Goal: Task Accomplishment & Management: Manage account settings

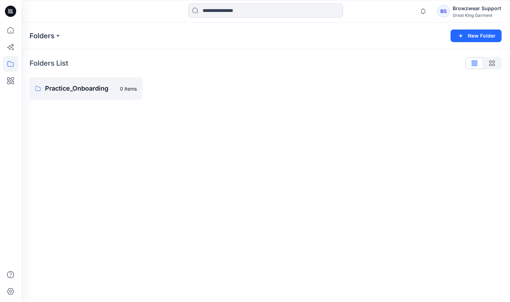
click at [439, 11] on div "BS" at bounding box center [443, 11] width 13 height 13
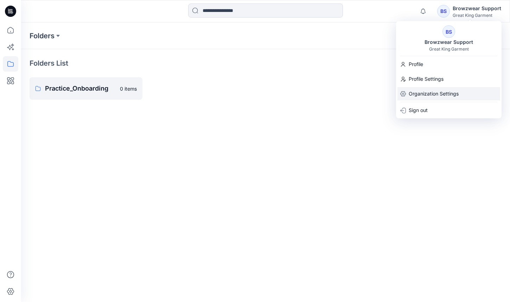
click at [436, 88] on p "Organization Settings" at bounding box center [433, 93] width 50 height 13
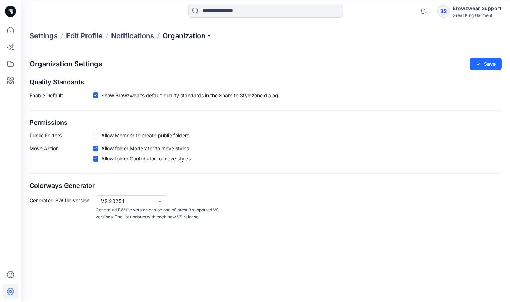
click at [171, 34] on p "Organization" at bounding box center [186, 36] width 49 height 10
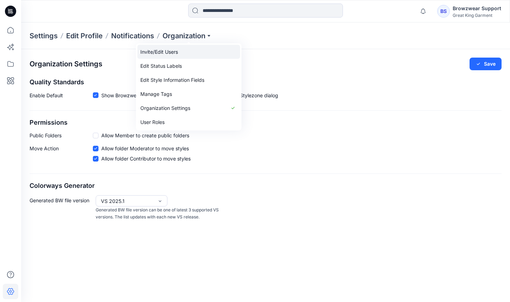
click at [193, 50] on link "Invite/Edit Users" at bounding box center [188, 52] width 103 height 14
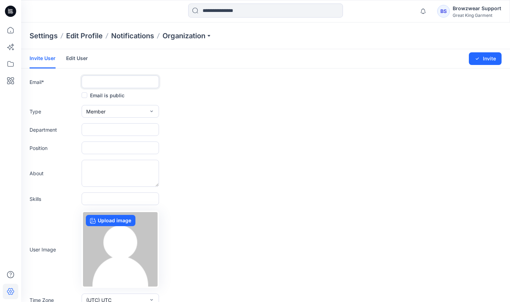
click at [118, 83] on input "text" at bounding box center [120, 82] width 77 height 13
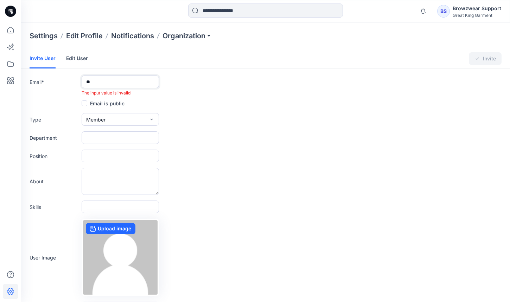
type input "*"
